Goal: Find specific page/section: Find specific page/section

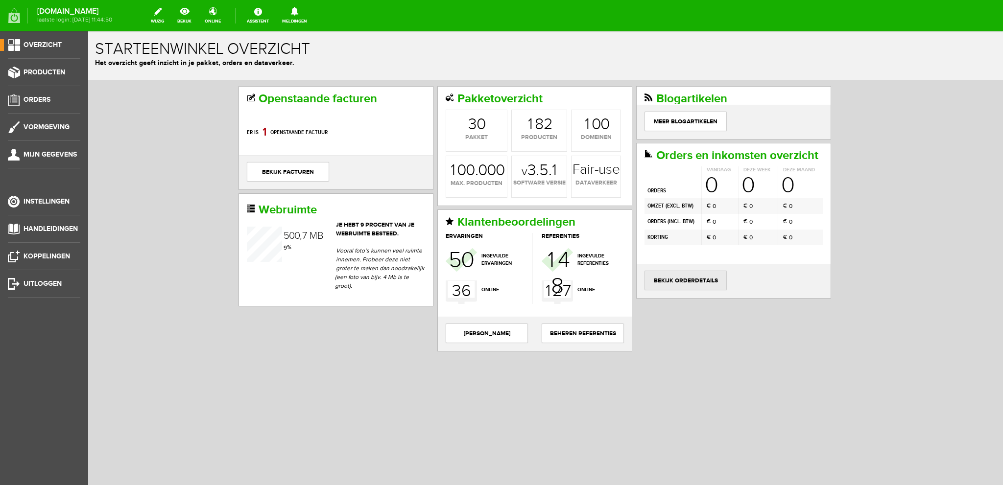
click at [688, 278] on link "bekijk orderdetails" at bounding box center [685, 281] width 82 height 20
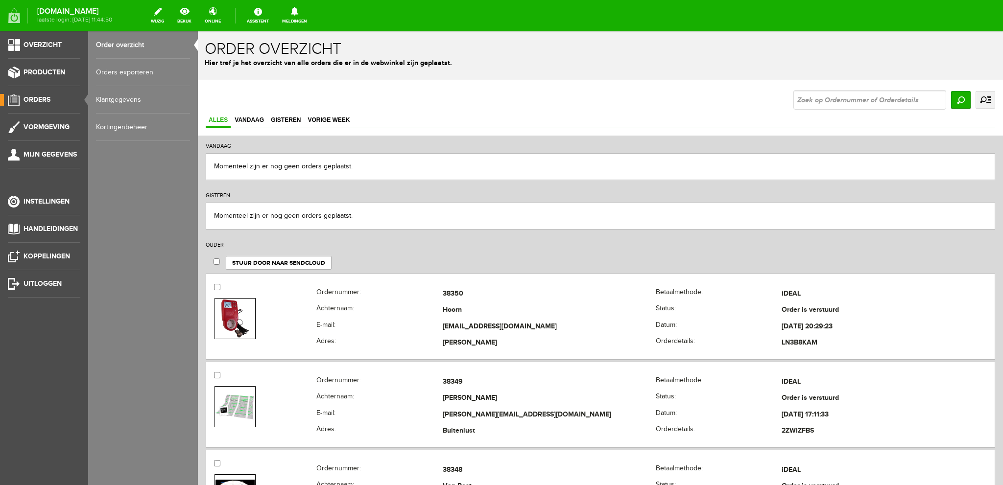
click at [976, 99] on link "uitgebreid zoeken" at bounding box center [986, 100] width 20 height 18
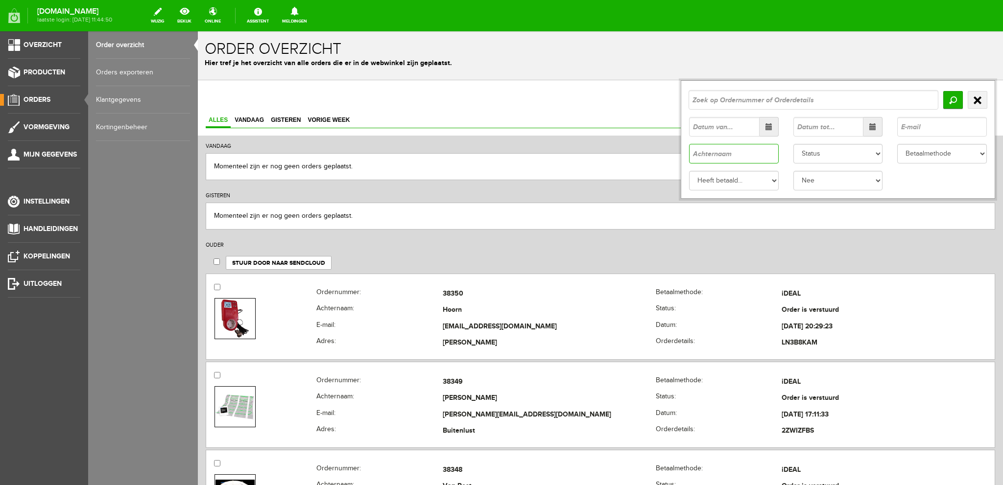
click at [693, 159] on input "text" at bounding box center [734, 154] width 90 height 20
type input "de roo"
click at [948, 97] on input "Zoeken" at bounding box center [953, 100] width 20 height 18
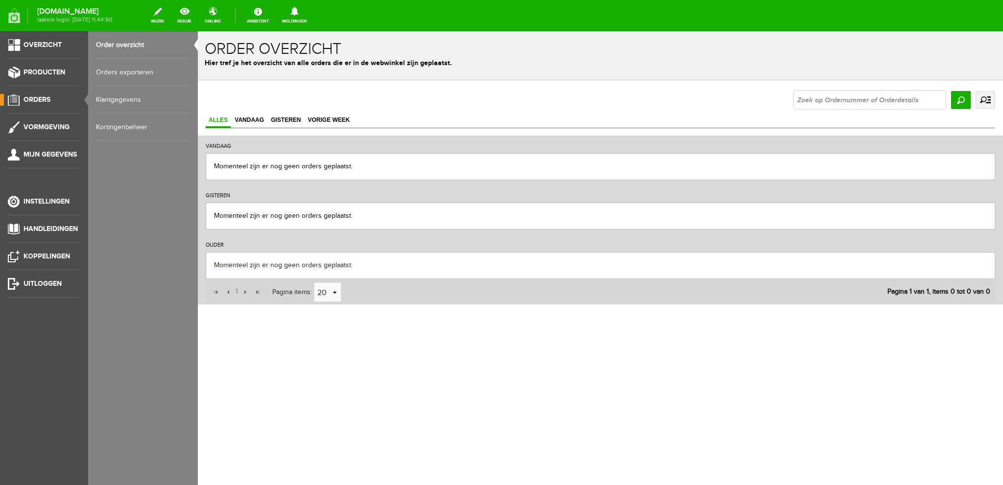
click at [989, 100] on link "uitgebreid zoeken" at bounding box center [986, 100] width 20 height 18
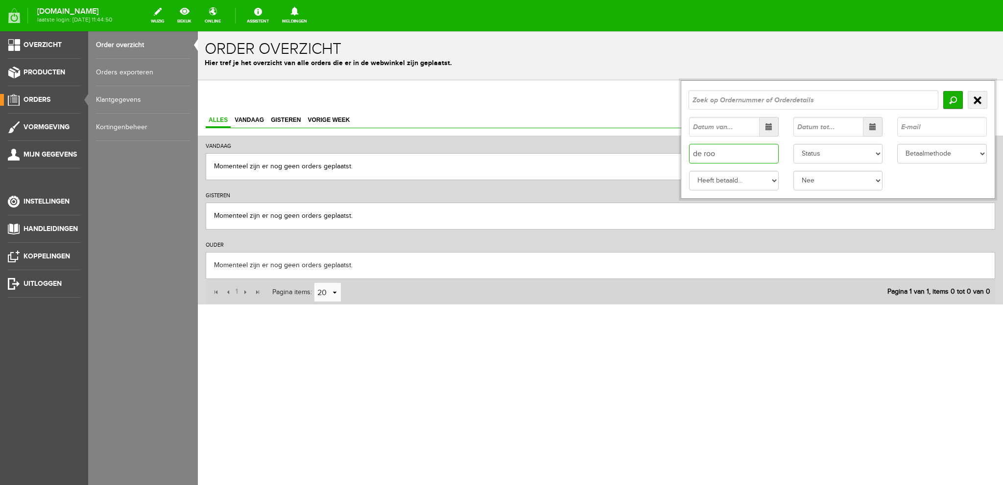
drag, startPoint x: 703, startPoint y: 153, endPoint x: 669, endPoint y: 159, distance: 34.3
click at [670, 158] on div "Zoeken uitgebreid zoeken de roo Status Order niet afgerond" at bounding box center [600, 197] width 789 height 214
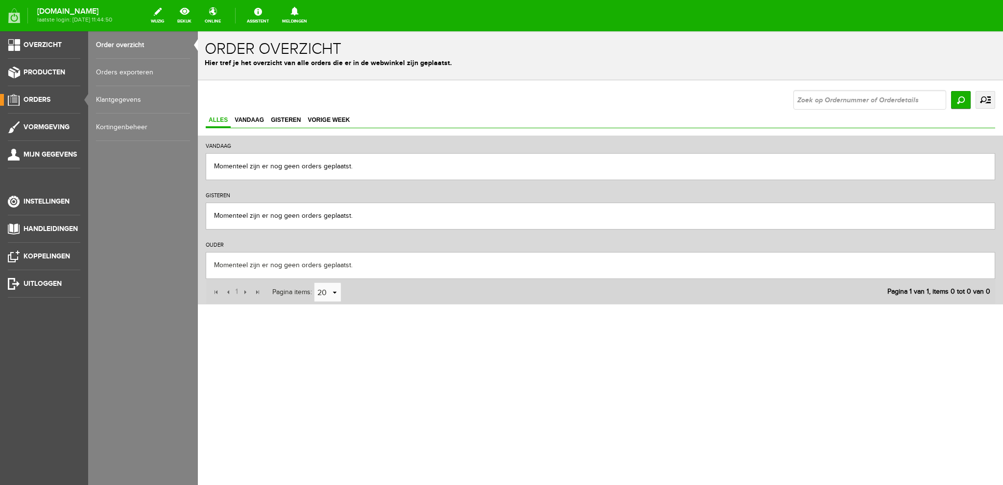
click at [982, 97] on link "uitgebreid zoeken" at bounding box center [986, 100] width 20 height 18
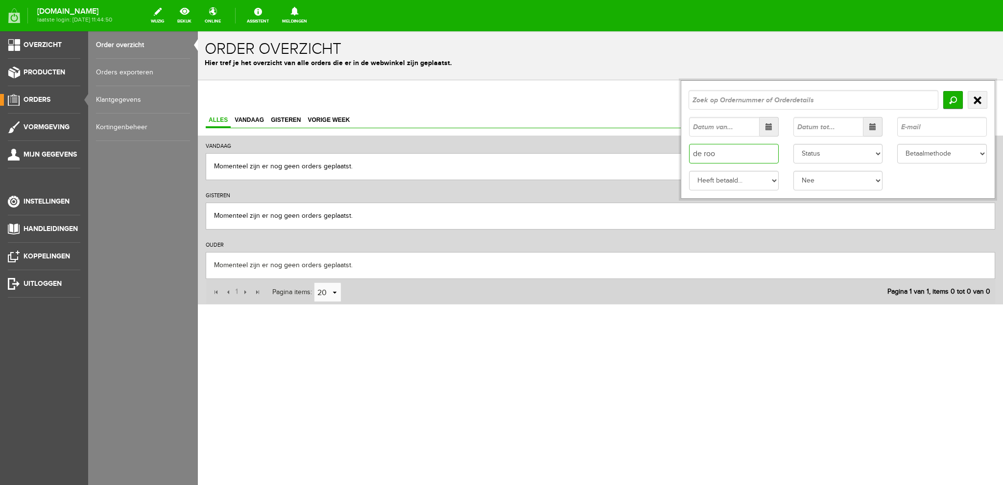
click at [703, 153] on input "de roo" at bounding box center [734, 154] width 90 height 20
type input "roo"
click at [951, 99] on input "Zoeken" at bounding box center [953, 100] width 20 height 18
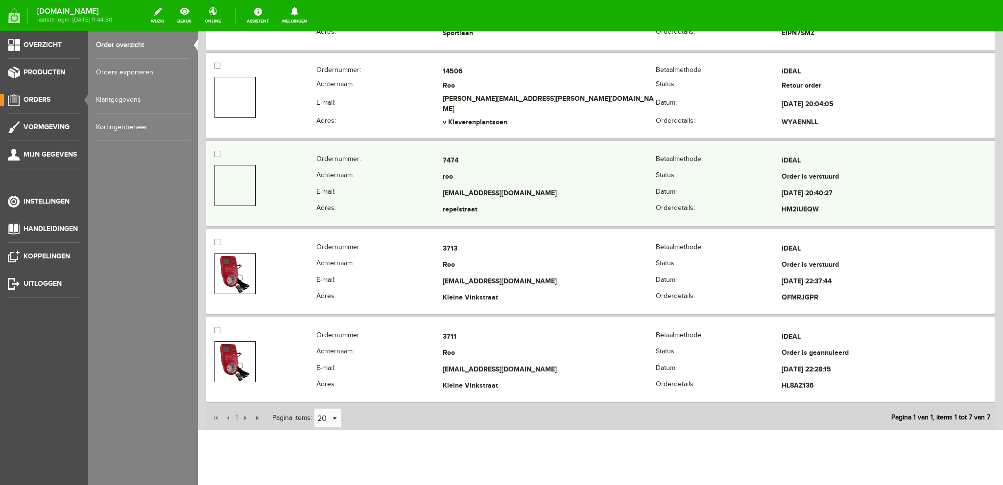
scroll to position [501, 0]
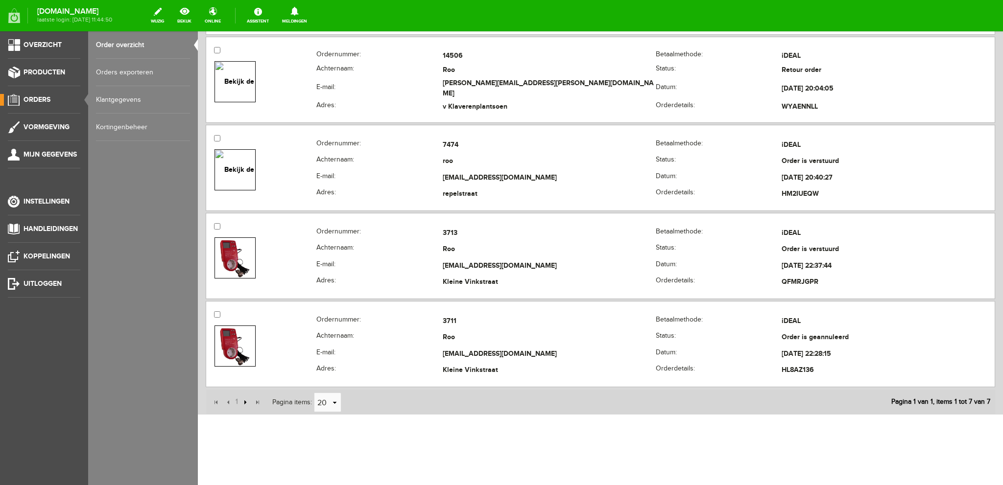
click at [245, 399] on input "button" at bounding box center [244, 402] width 11 height 11
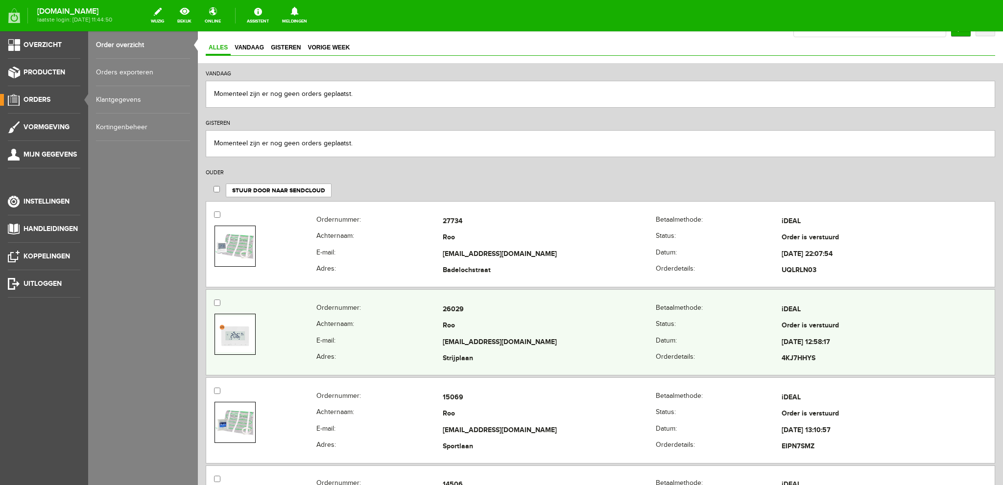
scroll to position [0, 0]
